Goal: Navigation & Orientation: Find specific page/section

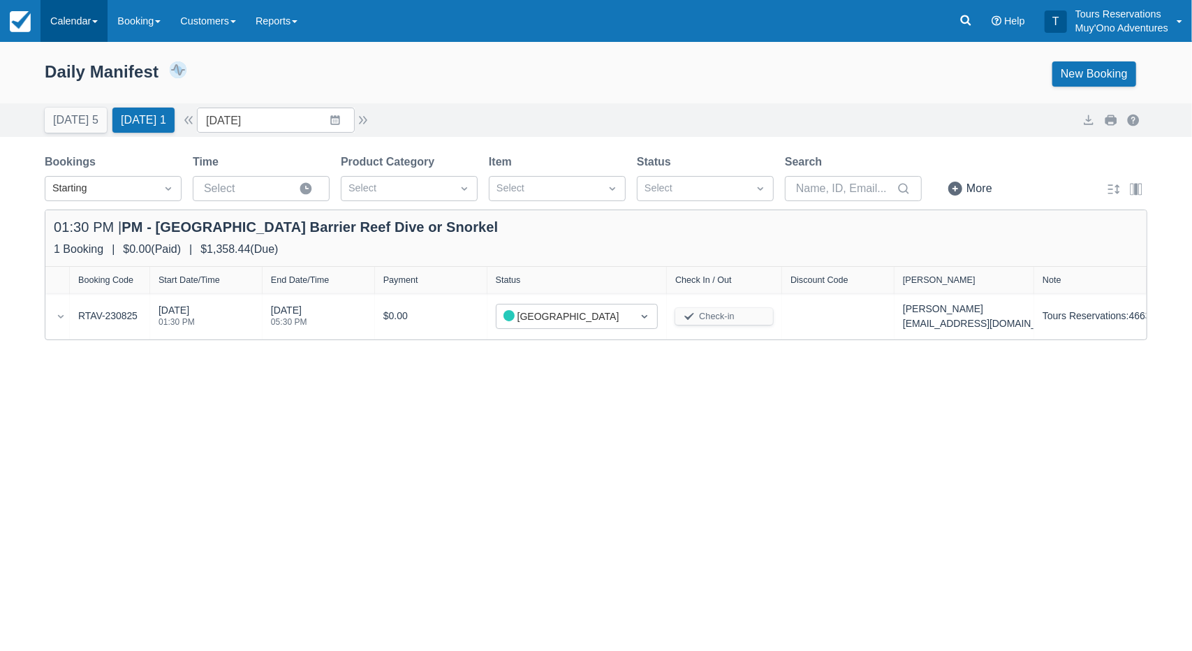
click at [87, 24] on link "Calendar" at bounding box center [73, 21] width 67 height 42
click at [82, 128] on link "Inventory" at bounding box center [96, 118] width 110 height 29
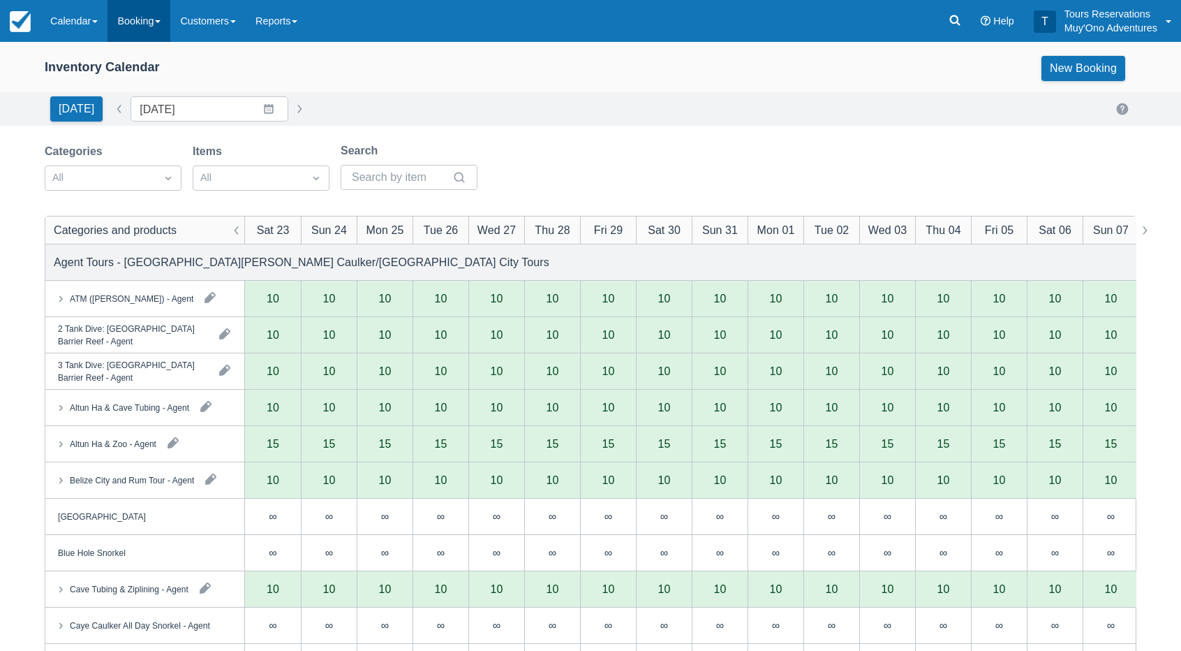
click at [155, 26] on link "Booking" at bounding box center [139, 21] width 63 height 42
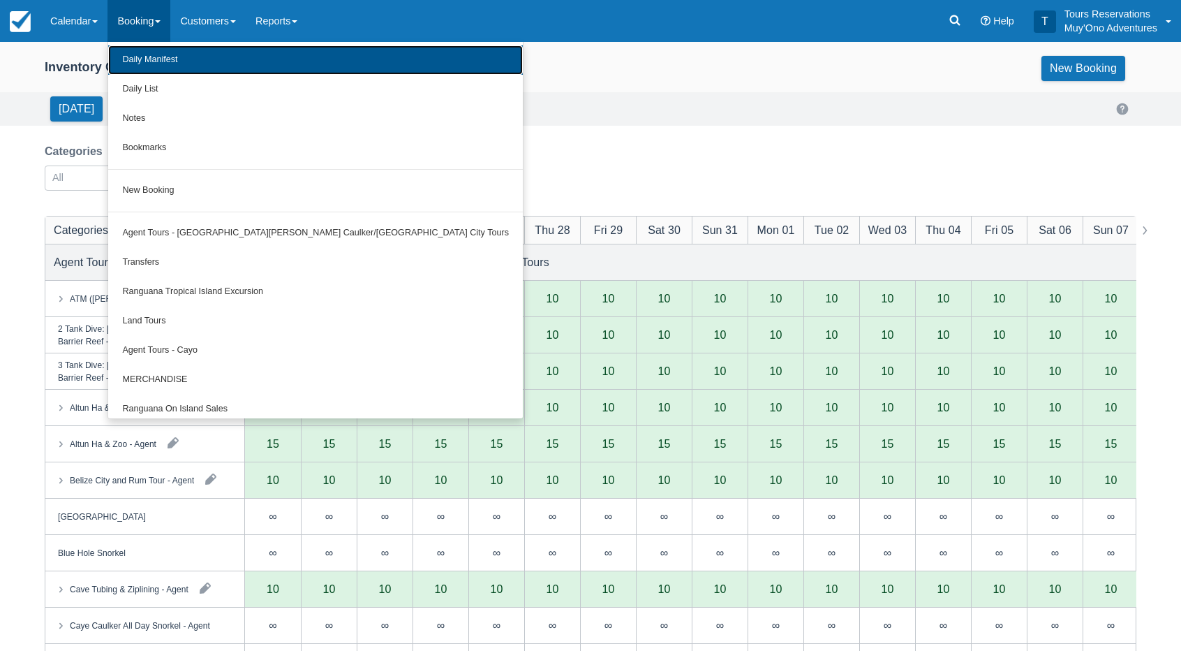
click at [165, 61] on link "Daily Manifest" at bounding box center [315, 59] width 415 height 29
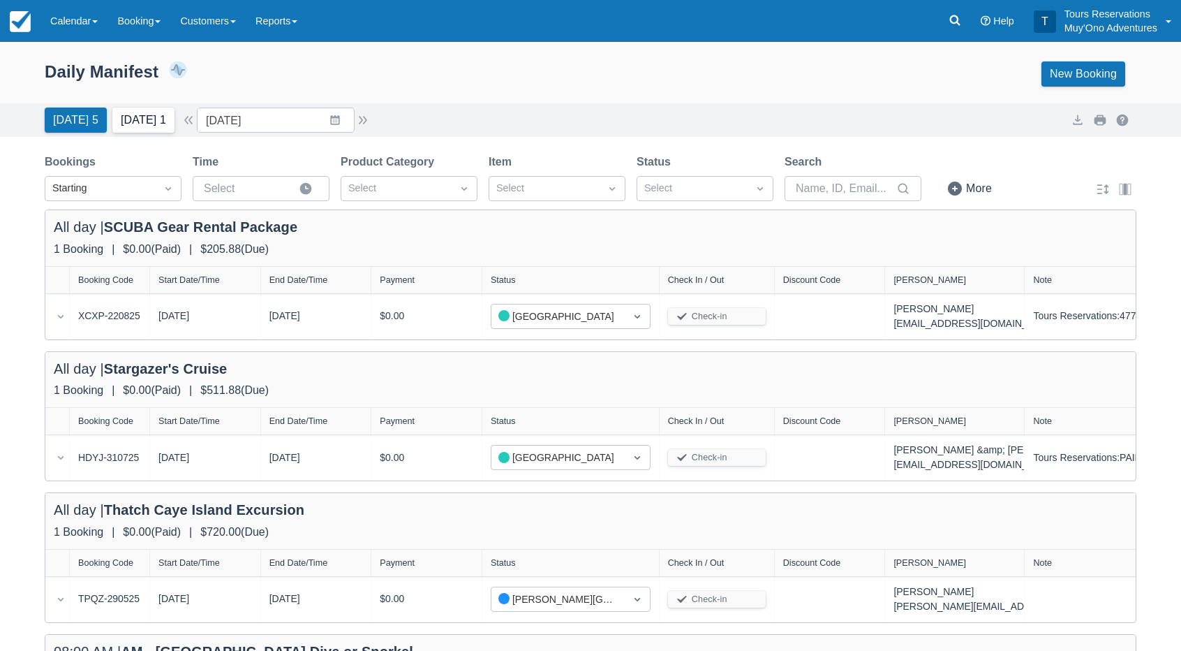
click at [159, 119] on button "[DATE] 1" at bounding box center [143, 120] width 62 height 25
type input "[DATE]"
